Goal: Find specific page/section: Find specific page/section

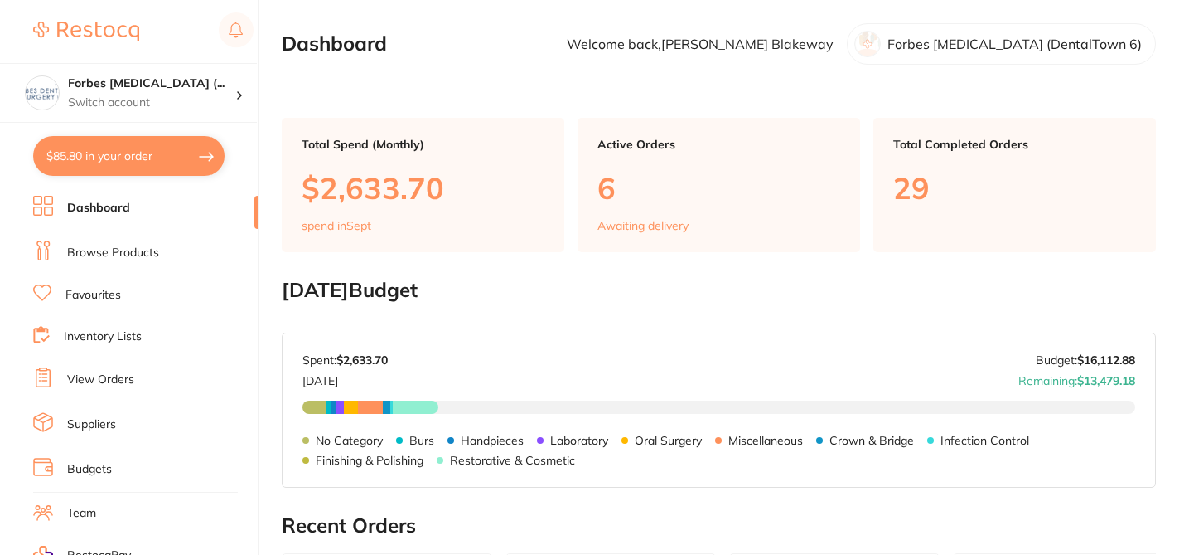
checkbox input "false"
click at [148, 251] on link "Browse Products" at bounding box center [113, 253] width 92 height 17
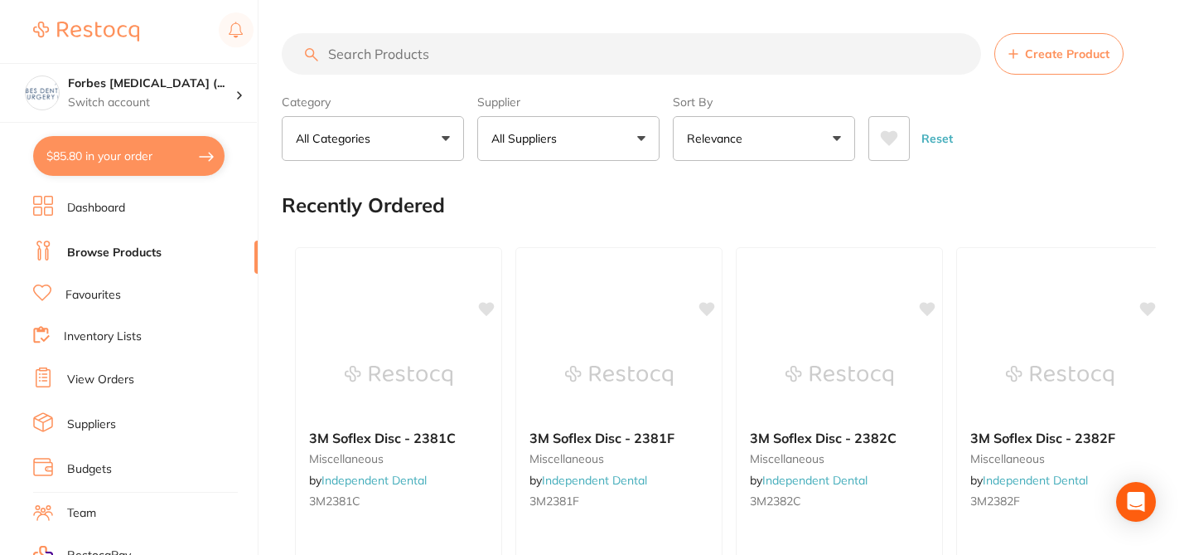
click at [347, 54] on input "search" at bounding box center [632, 53] width 700 height 41
paste input "AM900211"
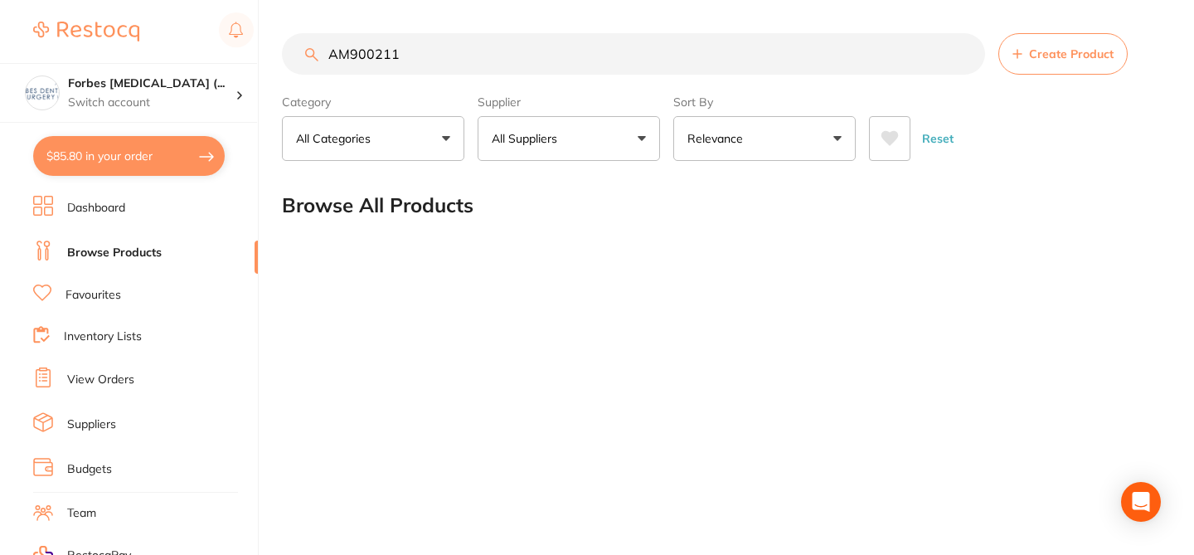
type input "AM900211"
